Goal: Information Seeking & Learning: Compare options

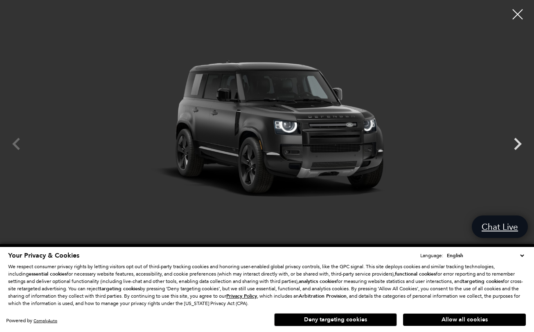
click at [381, 320] on button "Deny targeting cookies" at bounding box center [335, 319] width 123 height 13
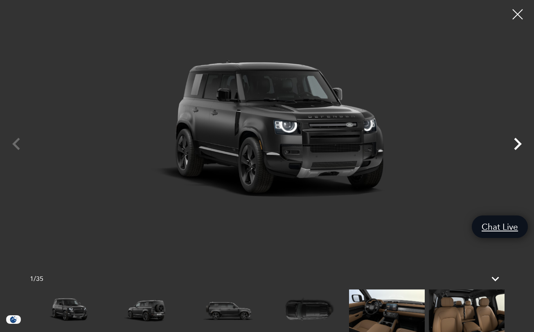
click at [518, 146] on icon "Next" at bounding box center [518, 144] width 8 height 12
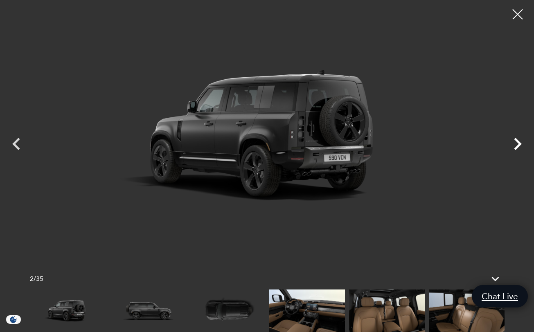
click at [518, 146] on icon "Next" at bounding box center [518, 144] width 8 height 12
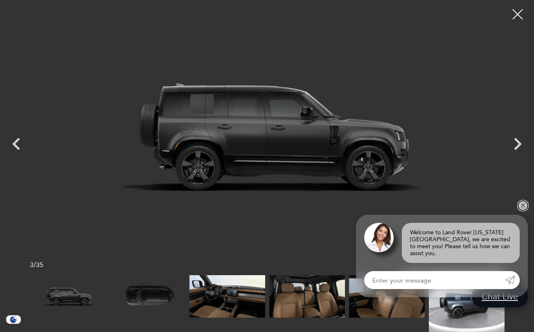
click at [524, 208] on link "✕" at bounding box center [523, 206] width 10 height 10
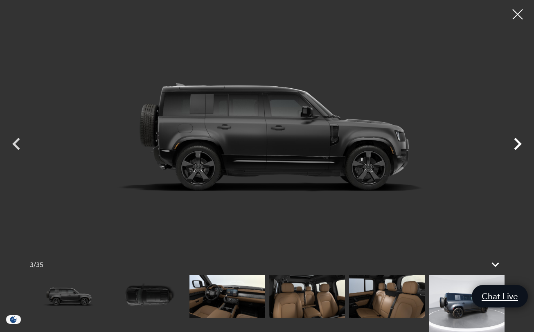
click at [520, 143] on icon "Next" at bounding box center [518, 144] width 8 height 12
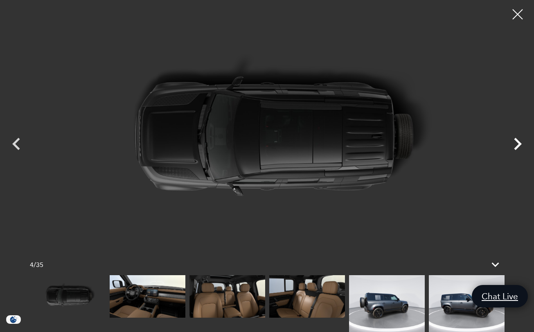
click at [520, 143] on icon "Next" at bounding box center [518, 144] width 8 height 12
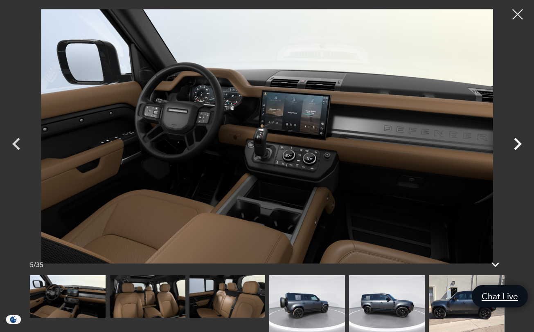
click at [520, 143] on icon "Next" at bounding box center [518, 144] width 8 height 12
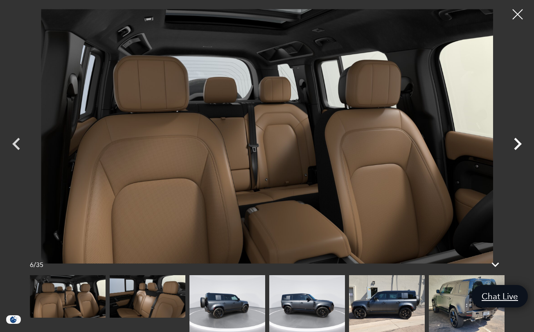
click at [520, 143] on icon "Next" at bounding box center [518, 144] width 8 height 12
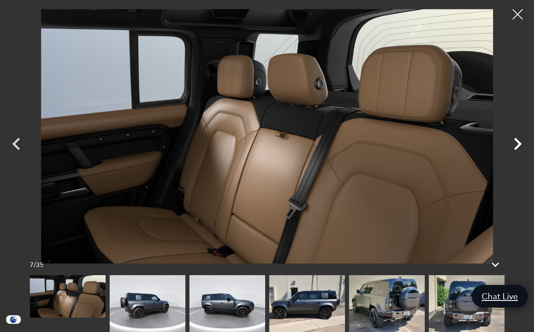
click at [520, 143] on icon "Next" at bounding box center [518, 144] width 8 height 12
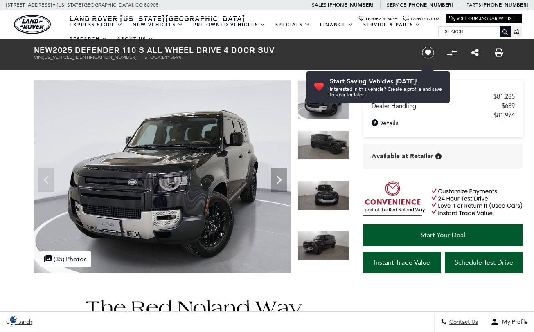
click at [351, 144] on div "MSRP $81,285 Dealer Handling $689 $81,974 Disclaimer: Dealer Handling included …" at bounding box center [431, 156] width 164 height 234
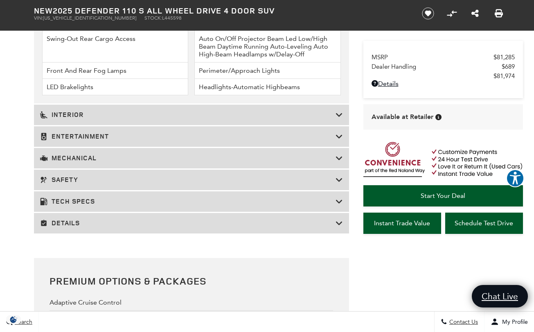
scroll to position [1316, 0]
